Goal: Use online tool/utility: Utilize a website feature to perform a specific function

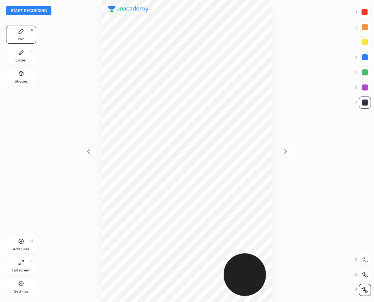
scroll to position [302, 253]
click at [354, 12] on div "Start recording 1 2 3 4 5 6 7 R O A L C X Z Erase all C X Z Pen P Eraser E Shap…" at bounding box center [187, 151] width 374 height 302
click at [364, 9] on div at bounding box center [364, 12] width 12 height 12
click at [365, 12] on div at bounding box center [364, 12] width 6 height 6
drag, startPoint x: 365, startPoint y: 100, endPoint x: 276, endPoint y: 99, distance: 89.1
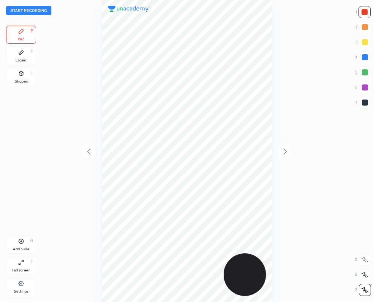
click at [363, 100] on div at bounding box center [365, 103] width 6 height 6
drag, startPoint x: 27, startPoint y: 53, endPoint x: 39, endPoint y: 78, distance: 27.7
click at [26, 55] on div "Eraser E" at bounding box center [21, 56] width 30 height 18
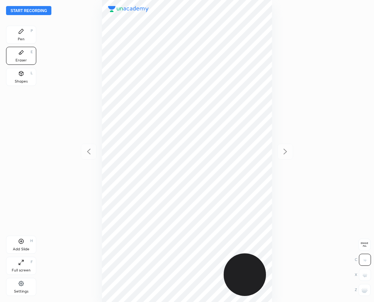
drag, startPoint x: 364, startPoint y: 289, endPoint x: 373, endPoint y: 301, distance: 14.6
click at [373, 298] on div "Start recording 1 2 3 4 5 6 7 R O A L C X Z Erase all C X Z Pen P Eraser E Shap…" at bounding box center [187, 151] width 374 height 302
click at [20, 33] on icon at bounding box center [21, 31] width 5 height 5
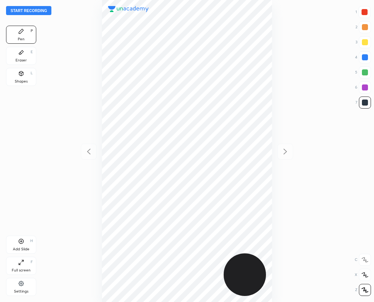
drag, startPoint x: 364, startPoint y: 9, endPoint x: 353, endPoint y: 12, distance: 11.7
click at [365, 9] on div at bounding box center [364, 12] width 6 height 6
click at [365, 100] on div at bounding box center [365, 103] width 6 height 6
drag, startPoint x: 364, startPoint y: 12, endPoint x: 330, endPoint y: 33, distance: 40.3
click at [363, 12] on div at bounding box center [364, 12] width 6 height 6
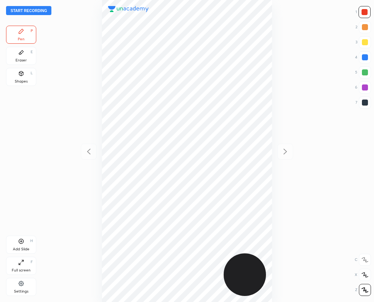
drag, startPoint x: 364, startPoint y: 100, endPoint x: 285, endPoint y: 124, distance: 83.0
click at [362, 101] on div at bounding box center [365, 103] width 6 height 6
click at [20, 57] on div "Eraser E" at bounding box center [21, 56] width 30 height 18
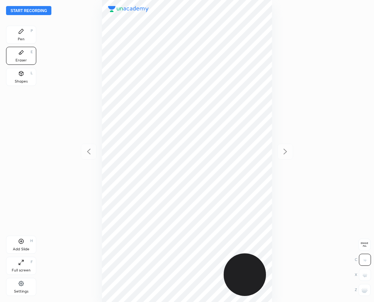
click at [22, 30] on icon at bounding box center [21, 31] width 6 height 6
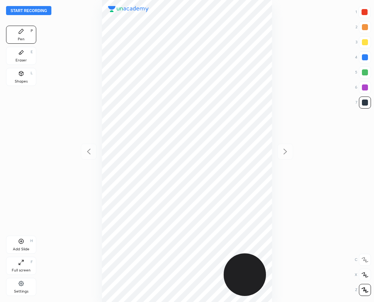
click at [17, 55] on div "Eraser E" at bounding box center [21, 56] width 30 height 18
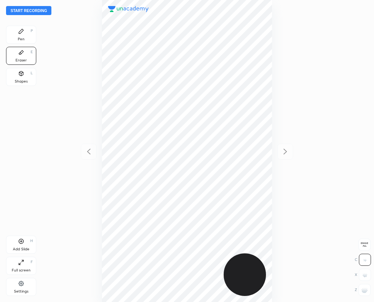
click at [21, 33] on icon at bounding box center [21, 31] width 6 height 6
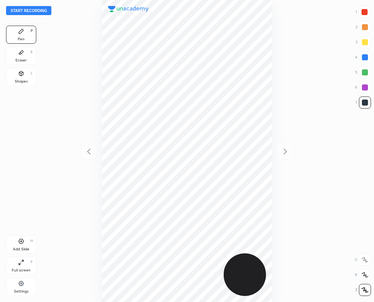
drag, startPoint x: 364, startPoint y: 12, endPoint x: 285, endPoint y: 54, distance: 90.2
click at [365, 12] on div at bounding box center [364, 12] width 6 height 6
click at [364, 57] on div at bounding box center [365, 57] width 6 height 6
click at [363, 87] on div at bounding box center [365, 88] width 6 height 6
click at [24, 10] on button "Start recording" at bounding box center [28, 10] width 45 height 9
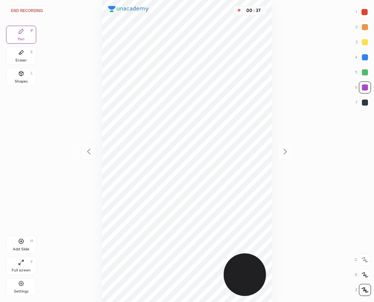
click at [365, 12] on div at bounding box center [364, 12] width 6 height 6
click at [363, 10] on div at bounding box center [364, 12] width 6 height 6
click at [363, 12] on div at bounding box center [364, 12] width 6 height 6
click at [362, 12] on div at bounding box center [364, 12] width 6 height 6
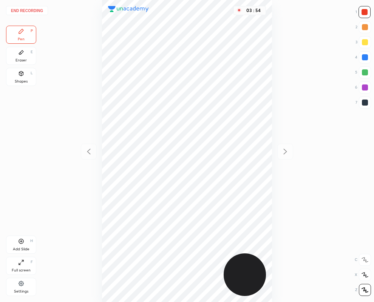
click at [35, 8] on button "End recording" at bounding box center [27, 10] width 42 height 9
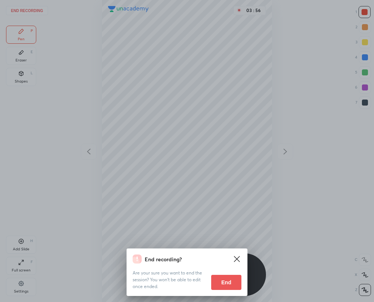
click at [234, 275] on button "End" at bounding box center [226, 282] width 30 height 15
